Goal: Task Accomplishment & Management: Manage account settings

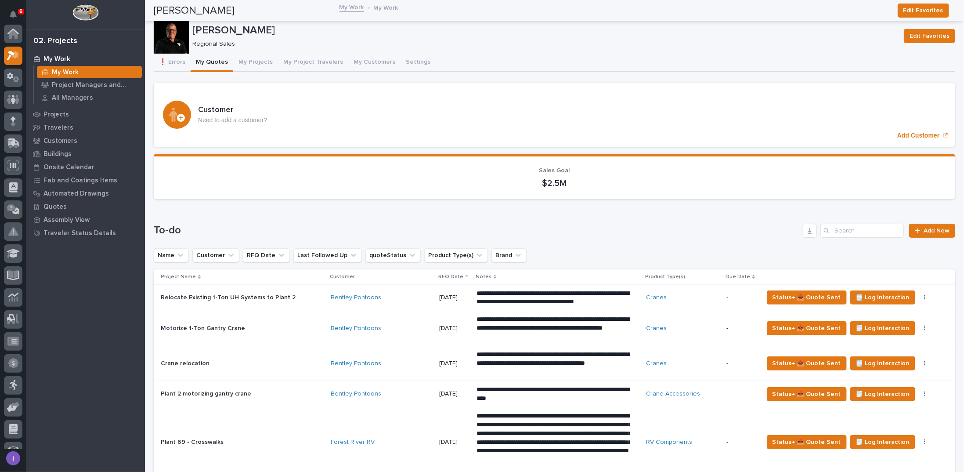
scroll to position [22, 0]
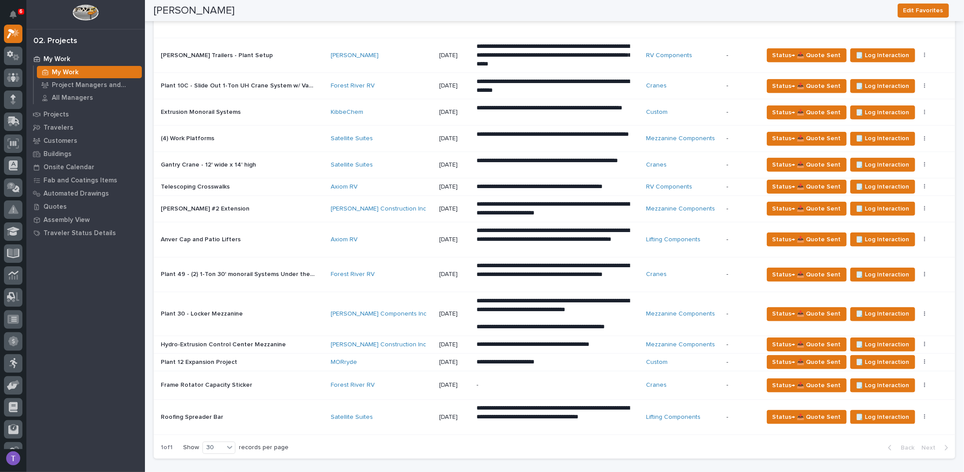
click at [206, 182] on p "Telescoping Crosswalks" at bounding box center [196, 185] width 71 height 9
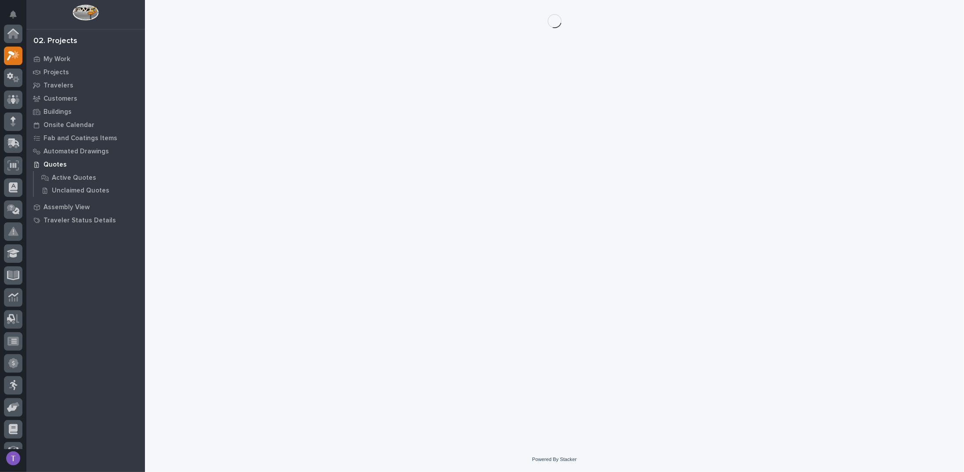
scroll to position [22, 0]
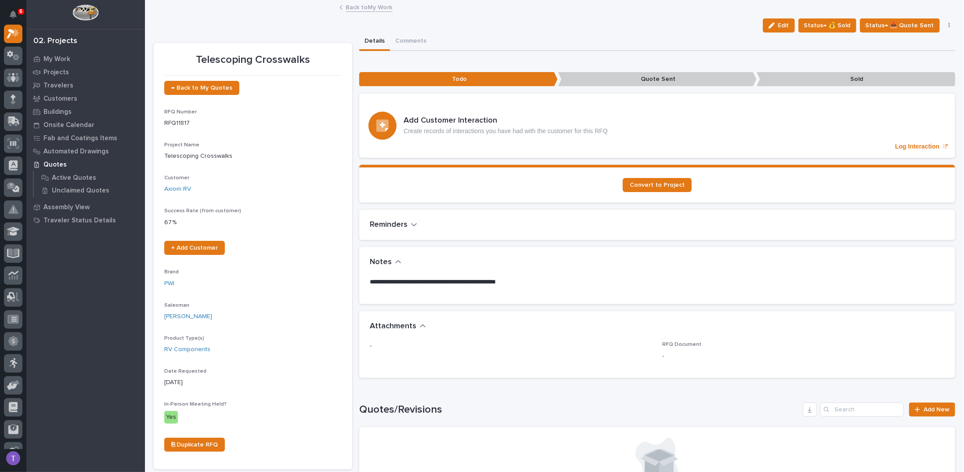
click at [351, 6] on link "Back to My Work" at bounding box center [369, 7] width 47 height 10
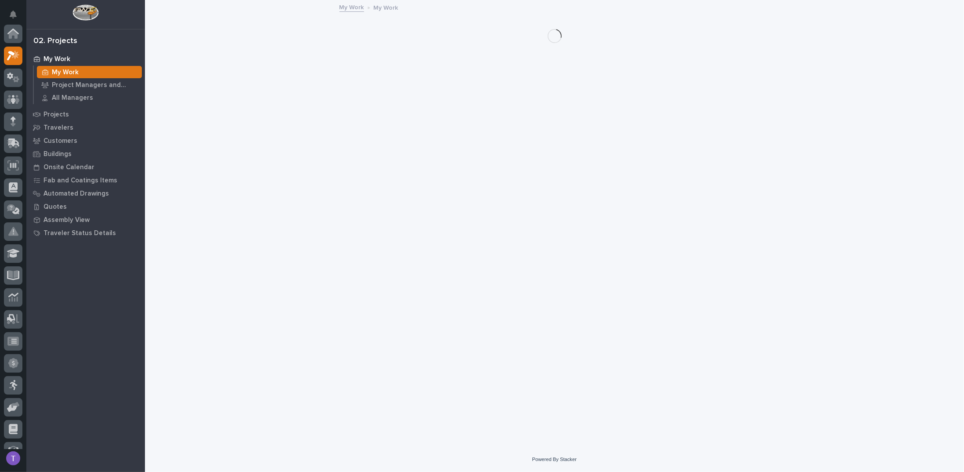
scroll to position [22, 0]
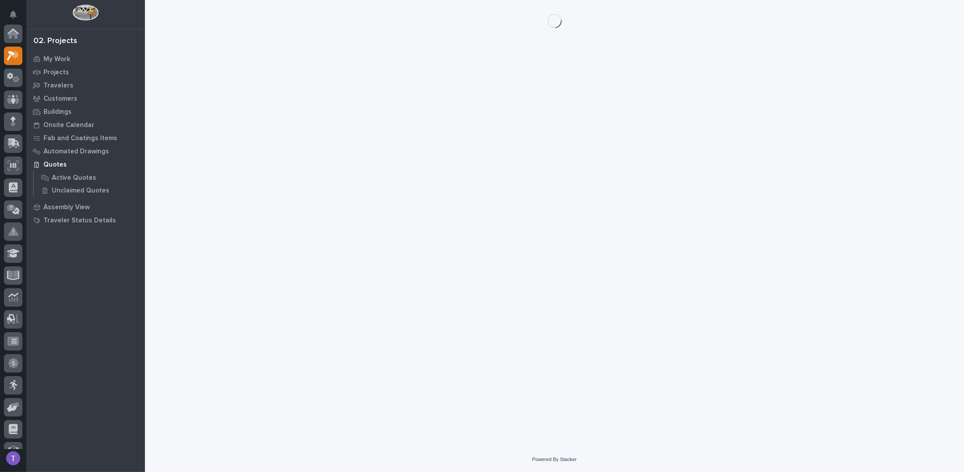
scroll to position [22, 0]
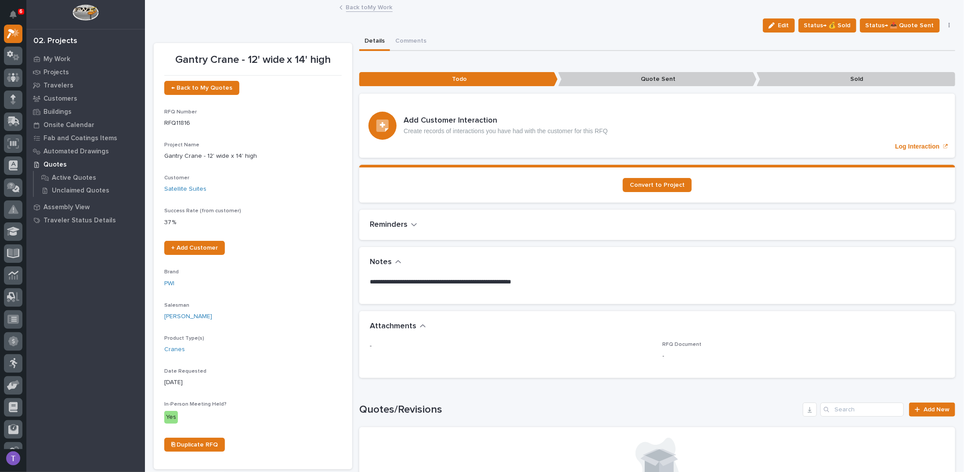
click at [351, 7] on link "Back to My Work" at bounding box center [369, 7] width 47 height 10
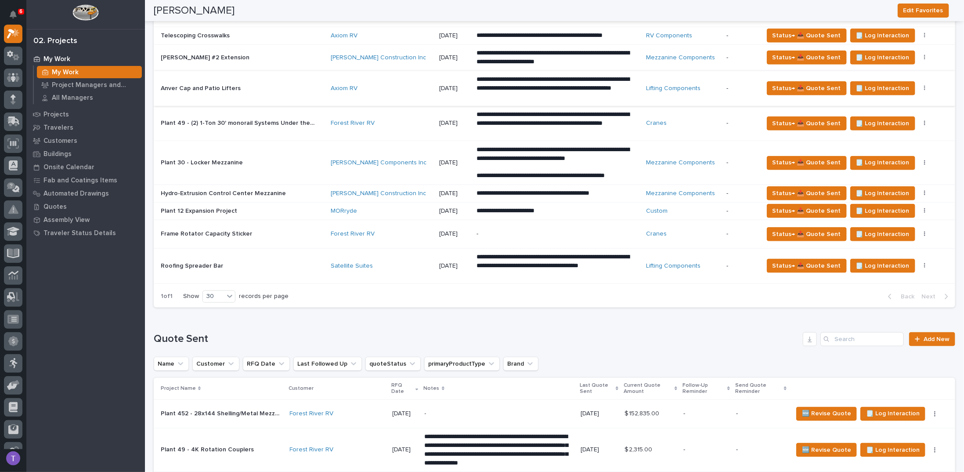
scroll to position [483, 0]
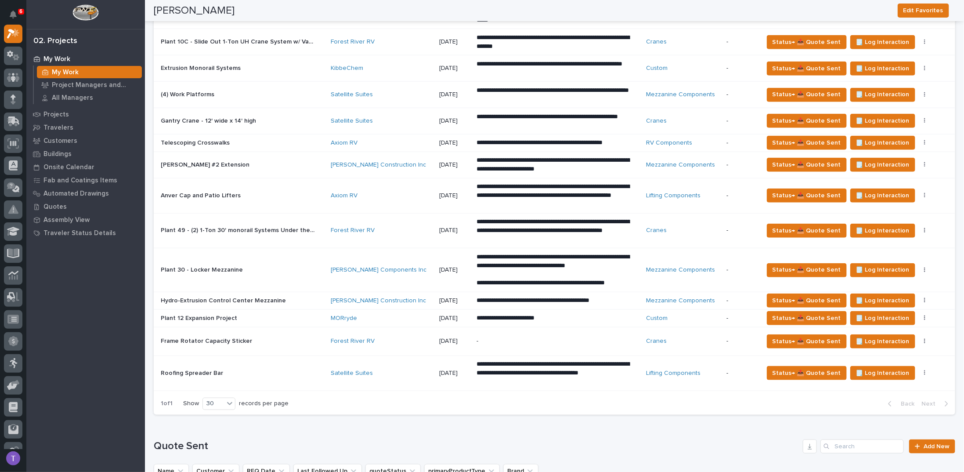
click at [213, 116] on p "Gantry Crane - 12' wide x 14' high" at bounding box center [209, 119] width 97 height 9
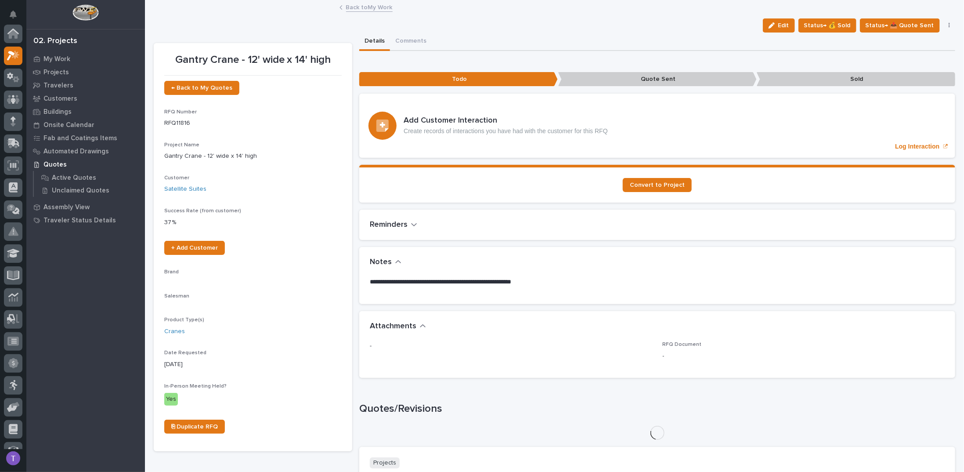
scroll to position [22, 0]
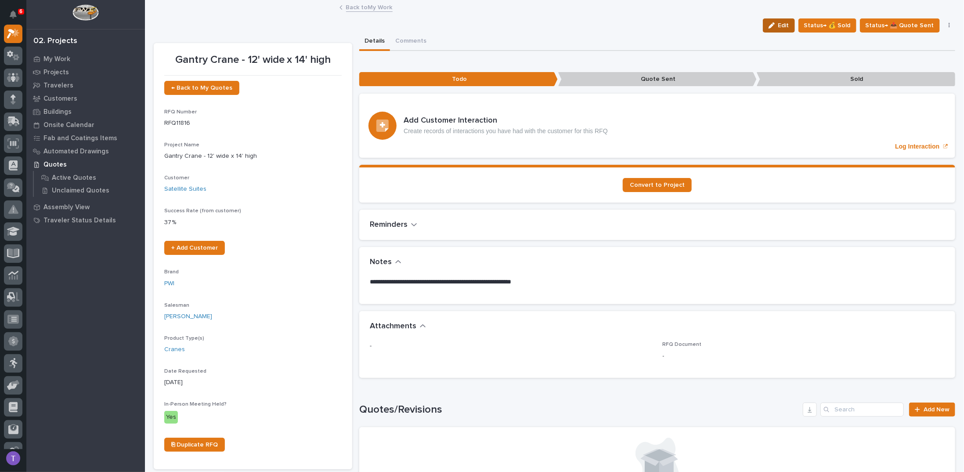
click at [781, 24] on span "Edit" at bounding box center [783, 26] width 11 height 8
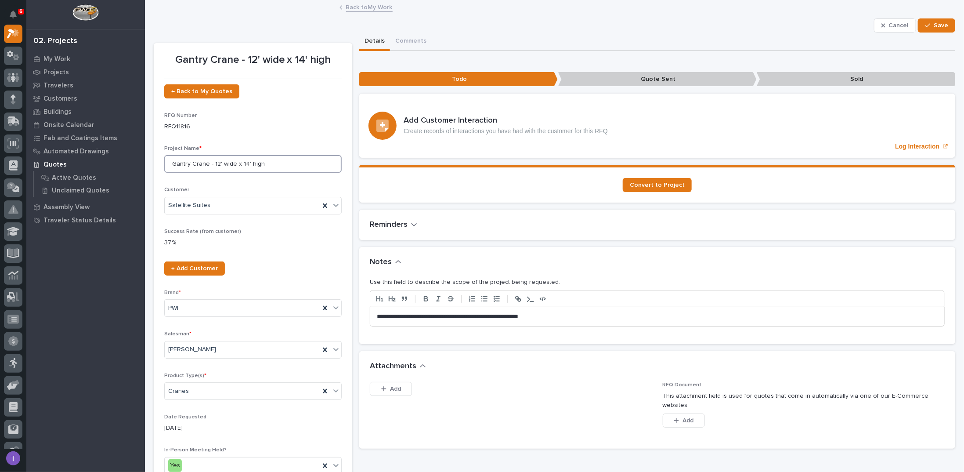
click at [171, 166] on input "Gantry Crane - 12' wide x 14' high" at bounding box center [252, 164] width 177 height 18
type input "Lamination Telescoping Gantry Crane - 12' wide x 14' high"
click at [933, 23] on span "Save" at bounding box center [940, 26] width 14 height 8
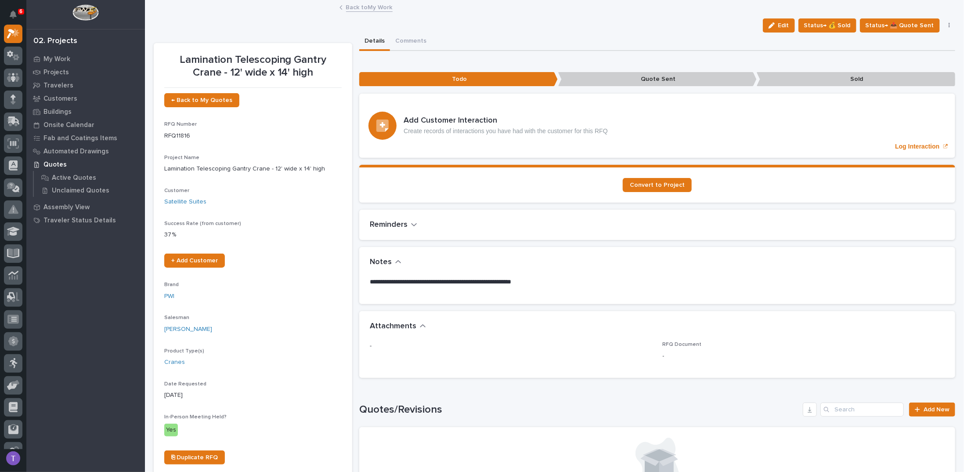
click at [346, 4] on link "Back to My Work" at bounding box center [369, 7] width 47 height 10
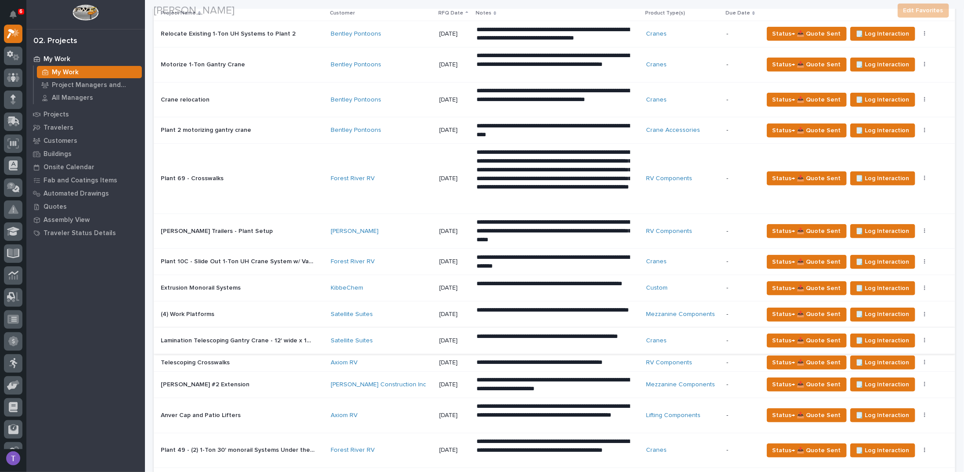
scroll to position [395, 0]
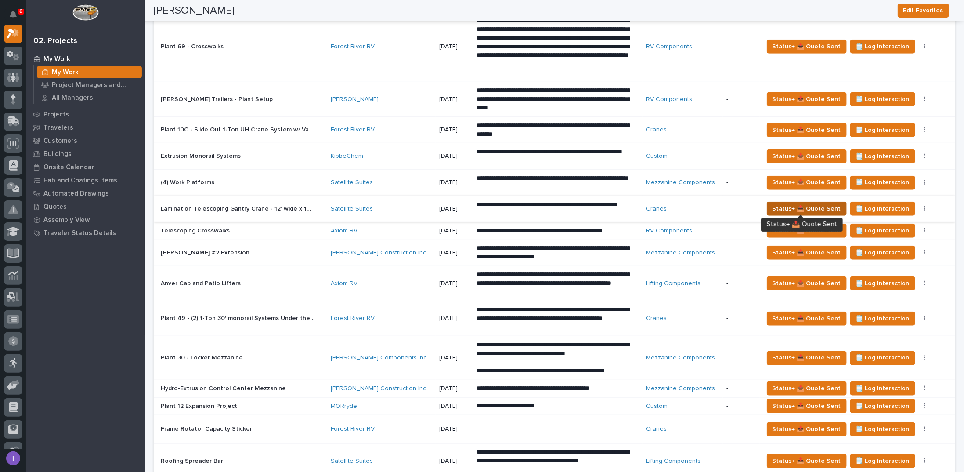
click at [807, 204] on span "Status→ 📤 Quote Sent" at bounding box center [806, 208] width 68 height 11
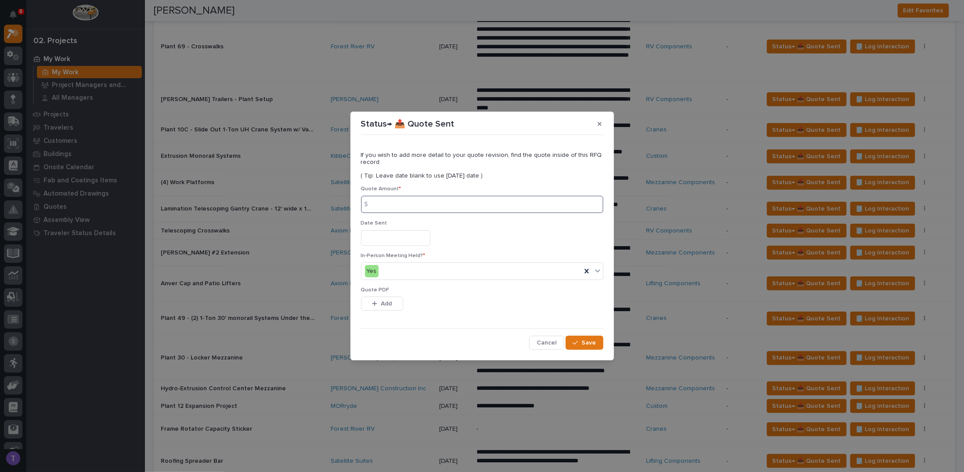
click at [387, 207] on input at bounding box center [482, 204] width 242 height 18
click at [397, 201] on input at bounding box center [482, 204] width 242 height 18
type input "17434"
click at [397, 237] on input "text" at bounding box center [395, 237] width 69 height 15
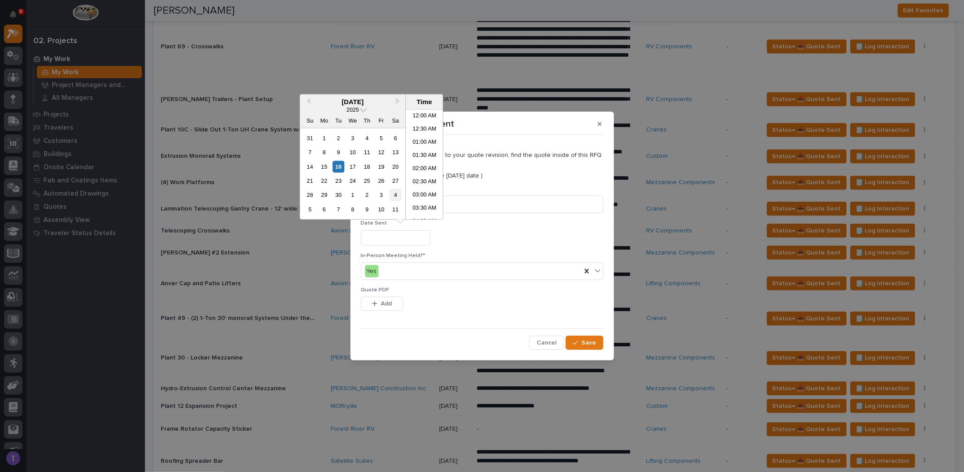
scroll to position [189, 0]
click at [338, 166] on div "16" at bounding box center [338, 166] width 12 height 12
type input "**********"
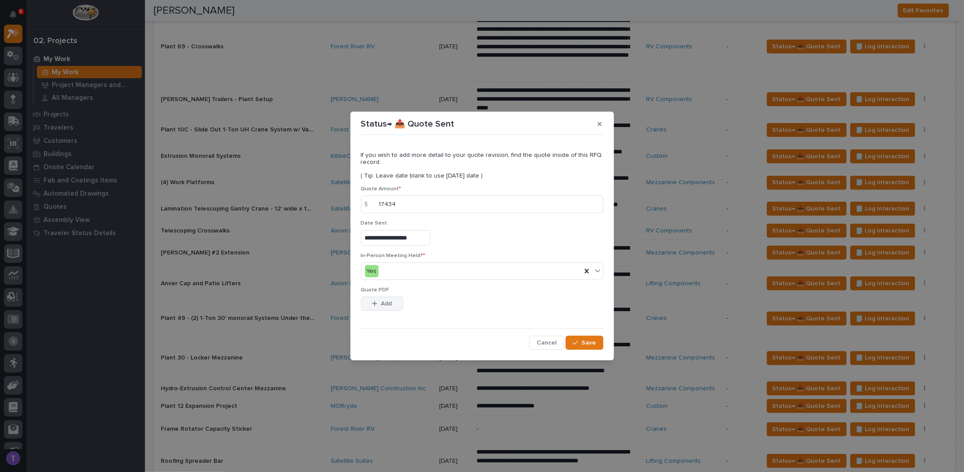
click at [385, 302] on span "Add" at bounding box center [386, 303] width 11 height 8
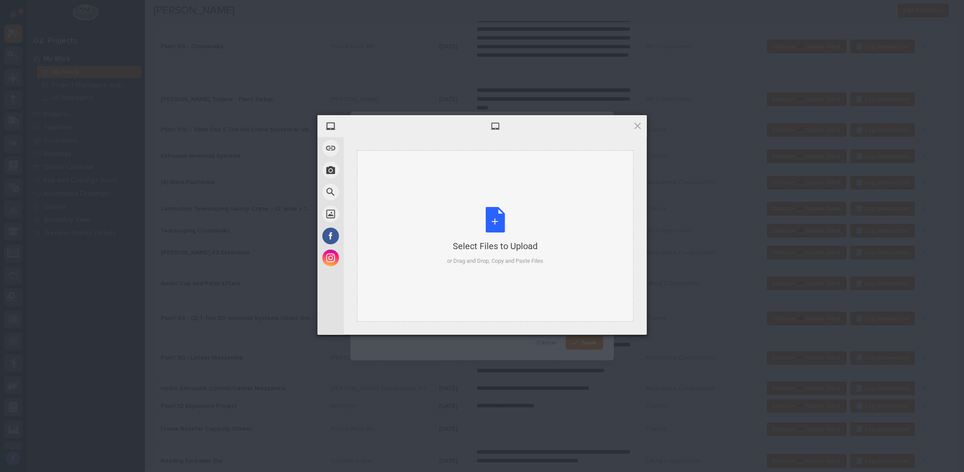
click at [494, 218] on div "Select Files to Upload or Drag and Drop, Copy and Paste Files" at bounding box center [495, 236] width 96 height 58
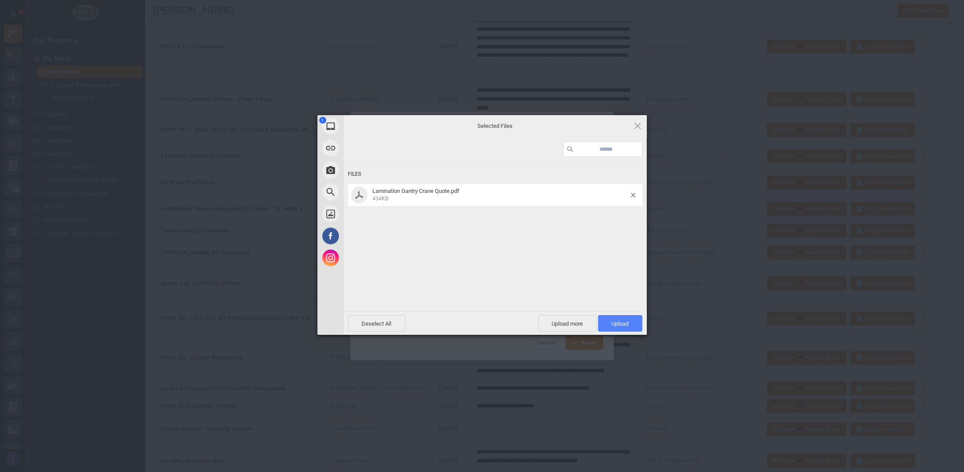
click at [623, 319] on span "Upload 1" at bounding box center [620, 323] width 44 height 17
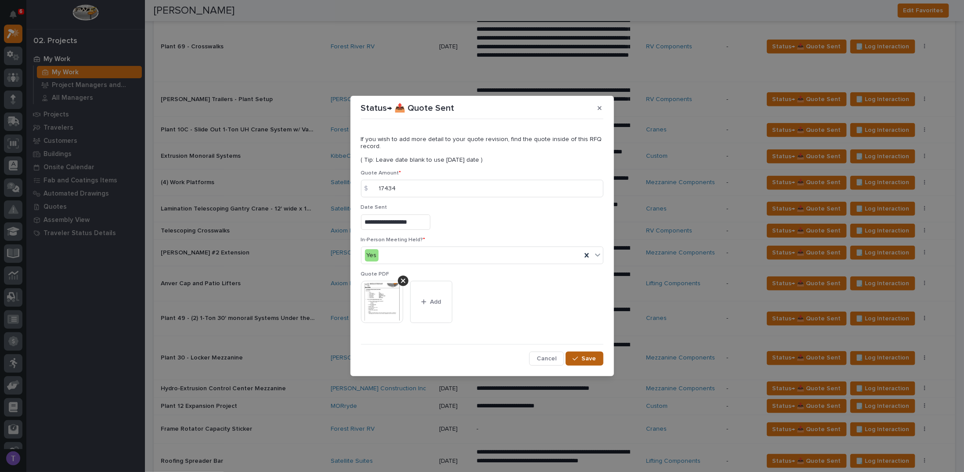
click at [587, 357] on span "Save" at bounding box center [589, 358] width 14 height 8
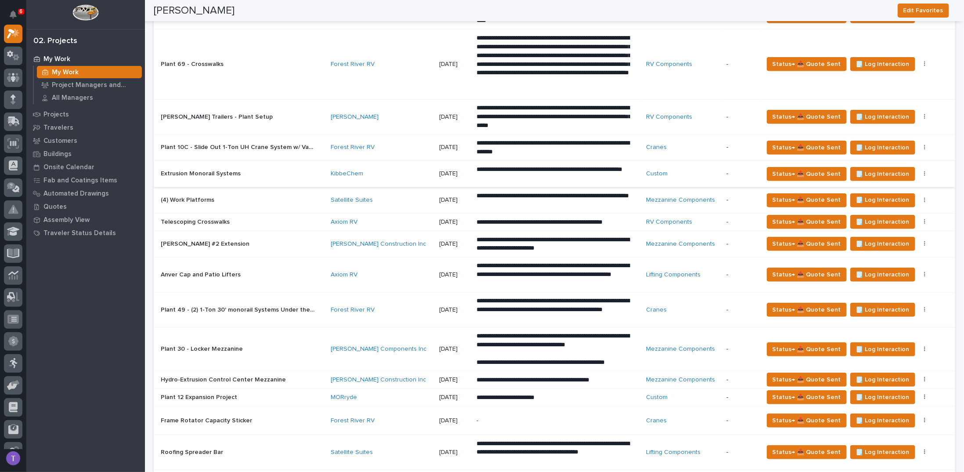
scroll to position [395, 0]
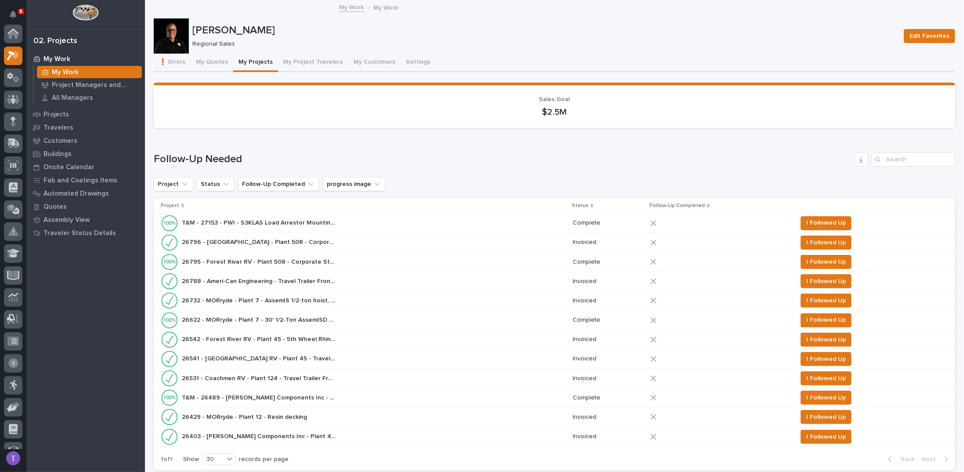
scroll to position [22, 0]
